Goal: Navigation & Orientation: Find specific page/section

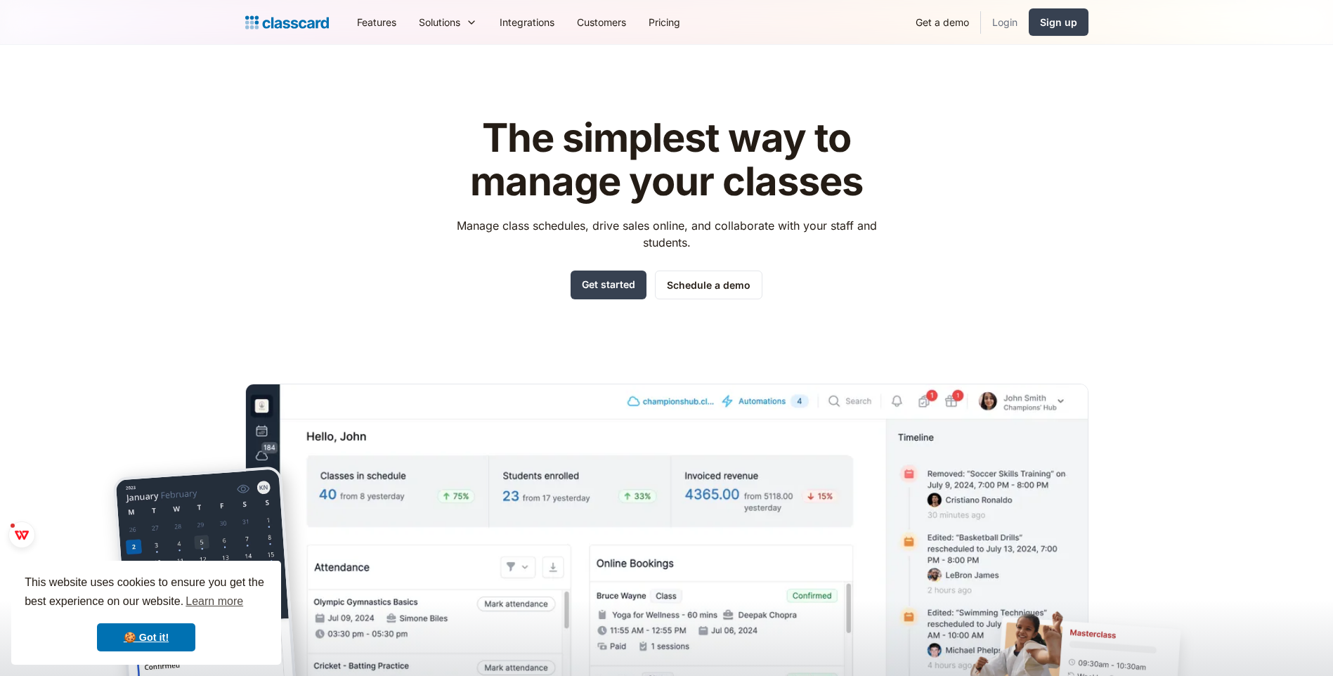
click at [1009, 26] on link "Login" at bounding box center [1005, 22] width 48 height 32
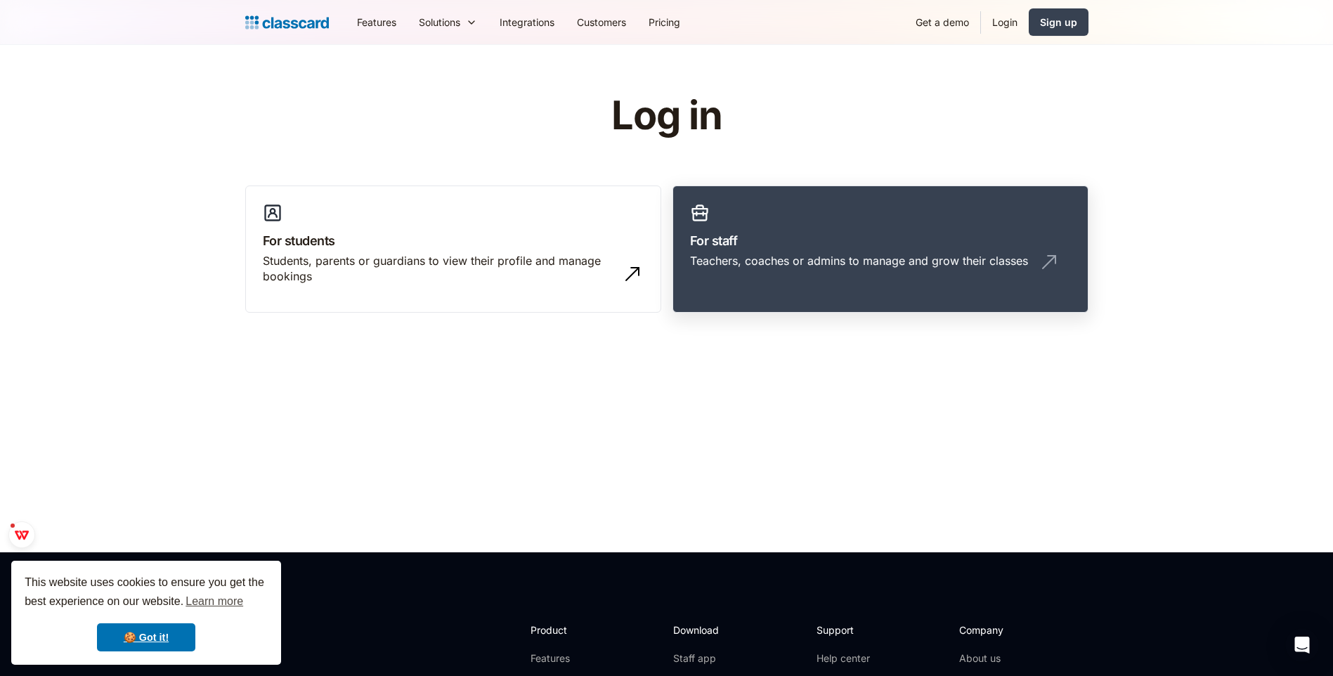
click at [769, 244] on h3 "For staff" at bounding box center [880, 240] width 381 height 19
